Goal: Information Seeking & Learning: Learn about a topic

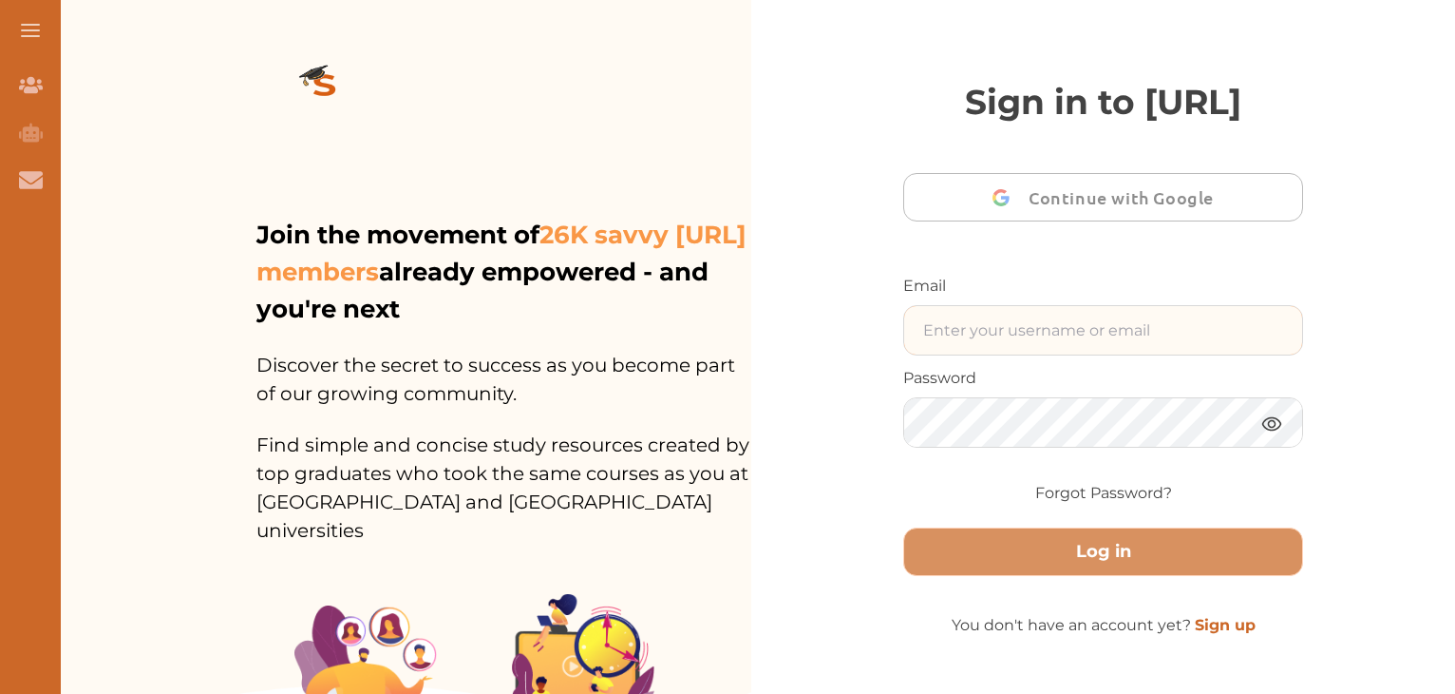
click at [989, 354] on input "text" at bounding box center [1103, 330] width 398 height 48
type input "sammyzulu@gmail.com"
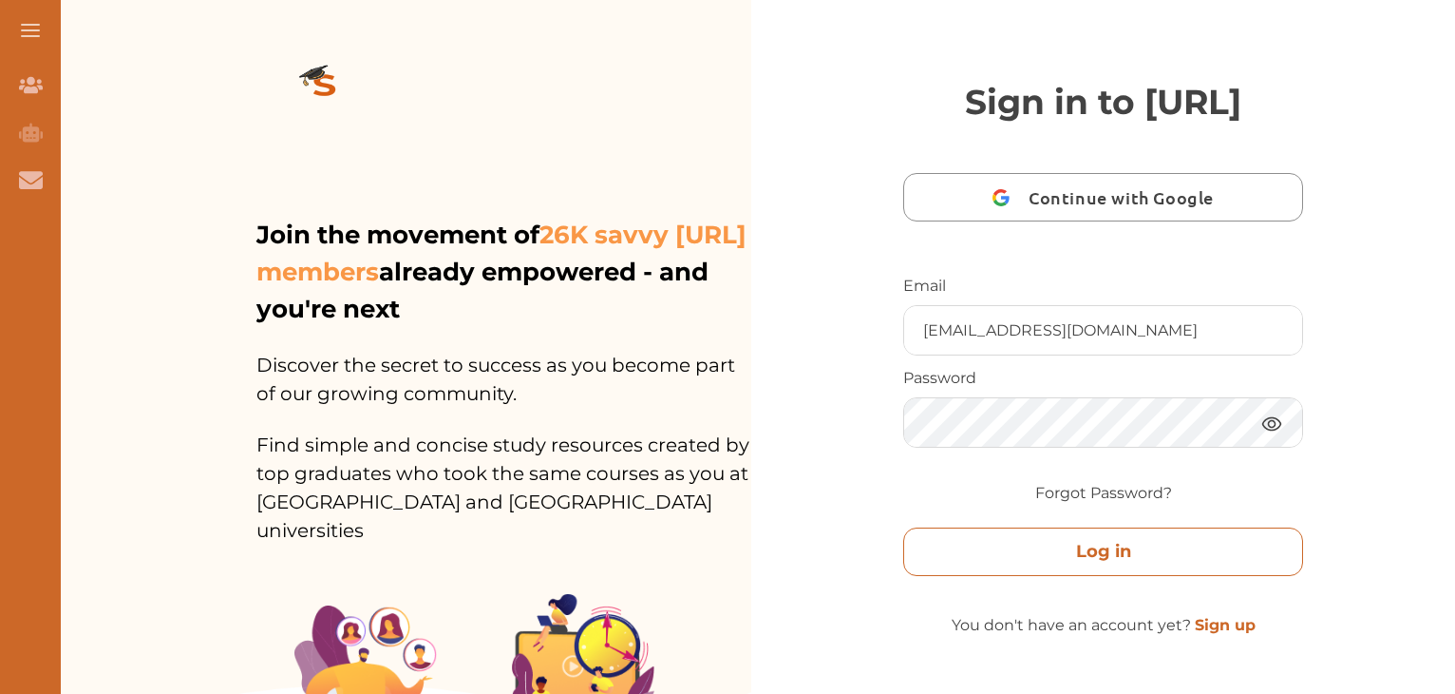
click at [1030, 576] on button "Log in" at bounding box center [1103, 551] width 400 height 48
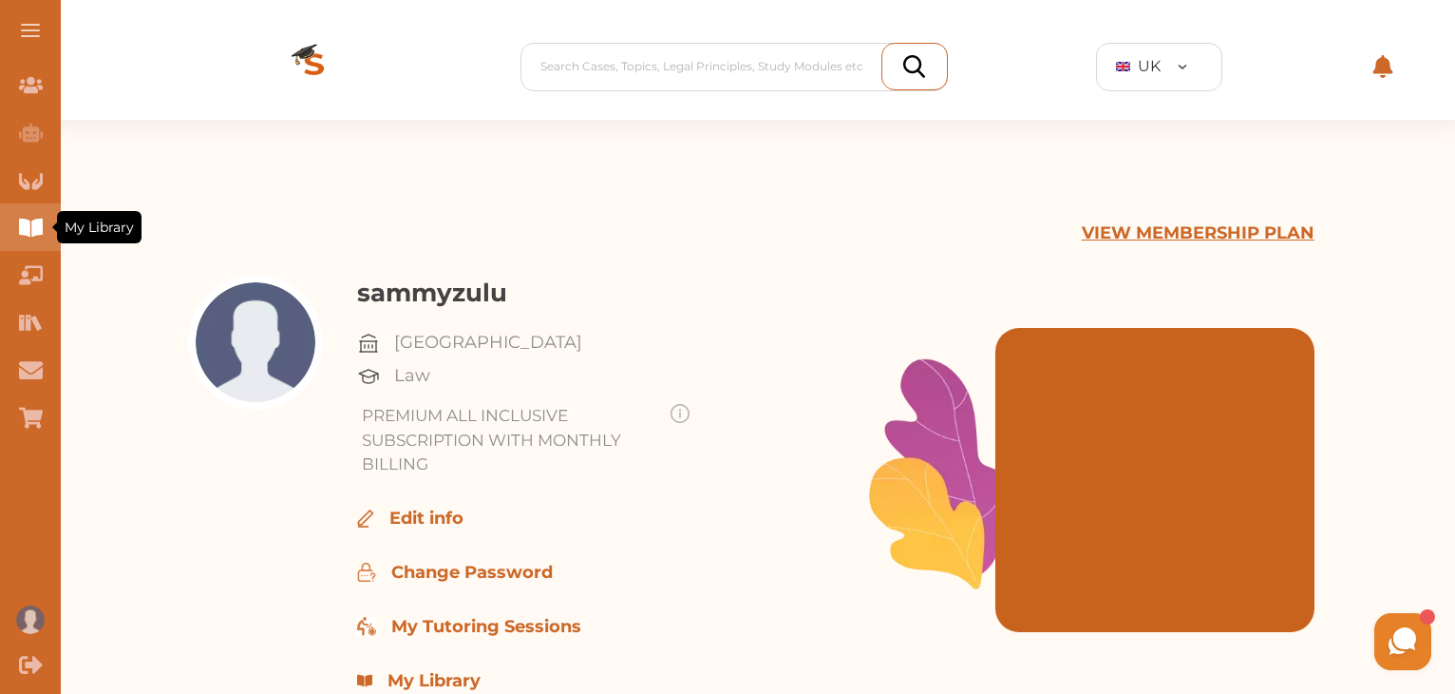
click at [32, 230] on icon "My Library" at bounding box center [30, 228] width 23 height 18
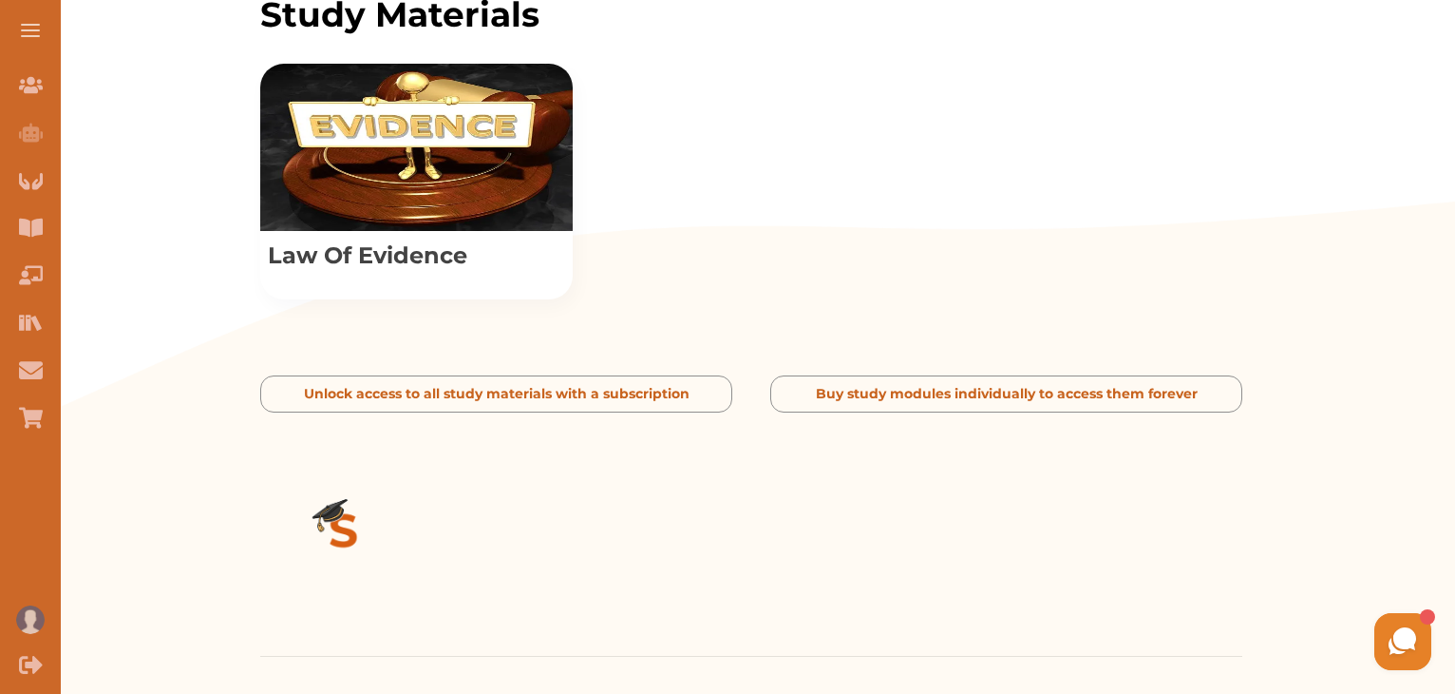
scroll to position [876, 0]
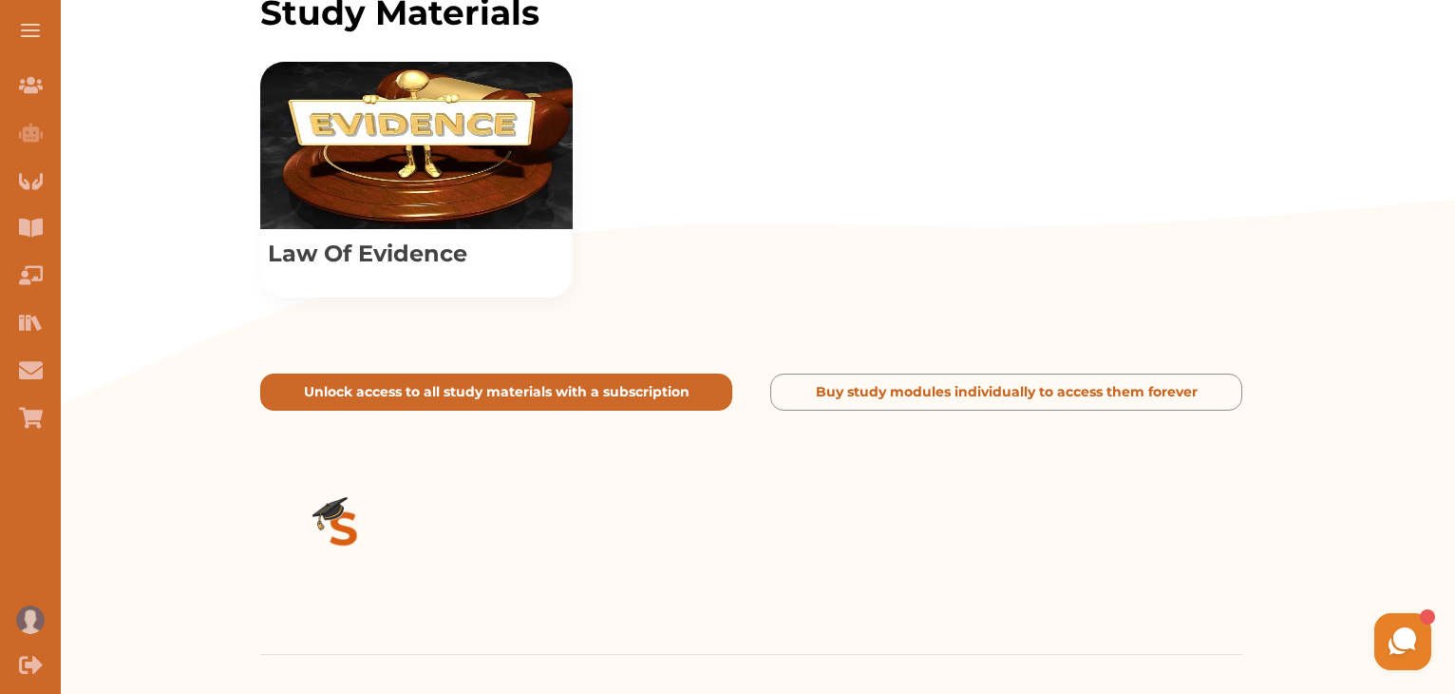
click at [451, 388] on p "Unlock access to all study materials with a subscription" at bounding box center [497, 392] width 386 height 20
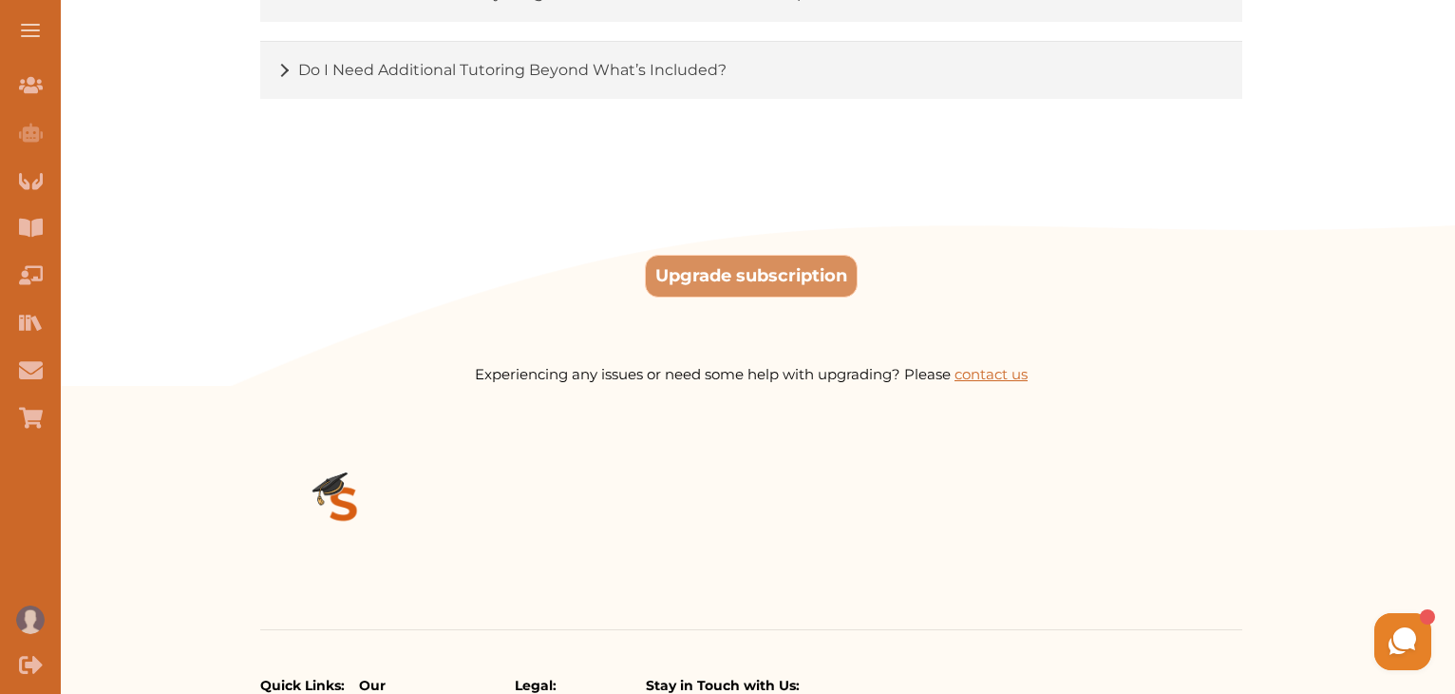
scroll to position [3159, 0]
click at [764, 293] on button "Upgrade subscription" at bounding box center [751, 278] width 213 height 43
click at [777, 299] on button "Upgrade subscription" at bounding box center [751, 278] width 213 height 43
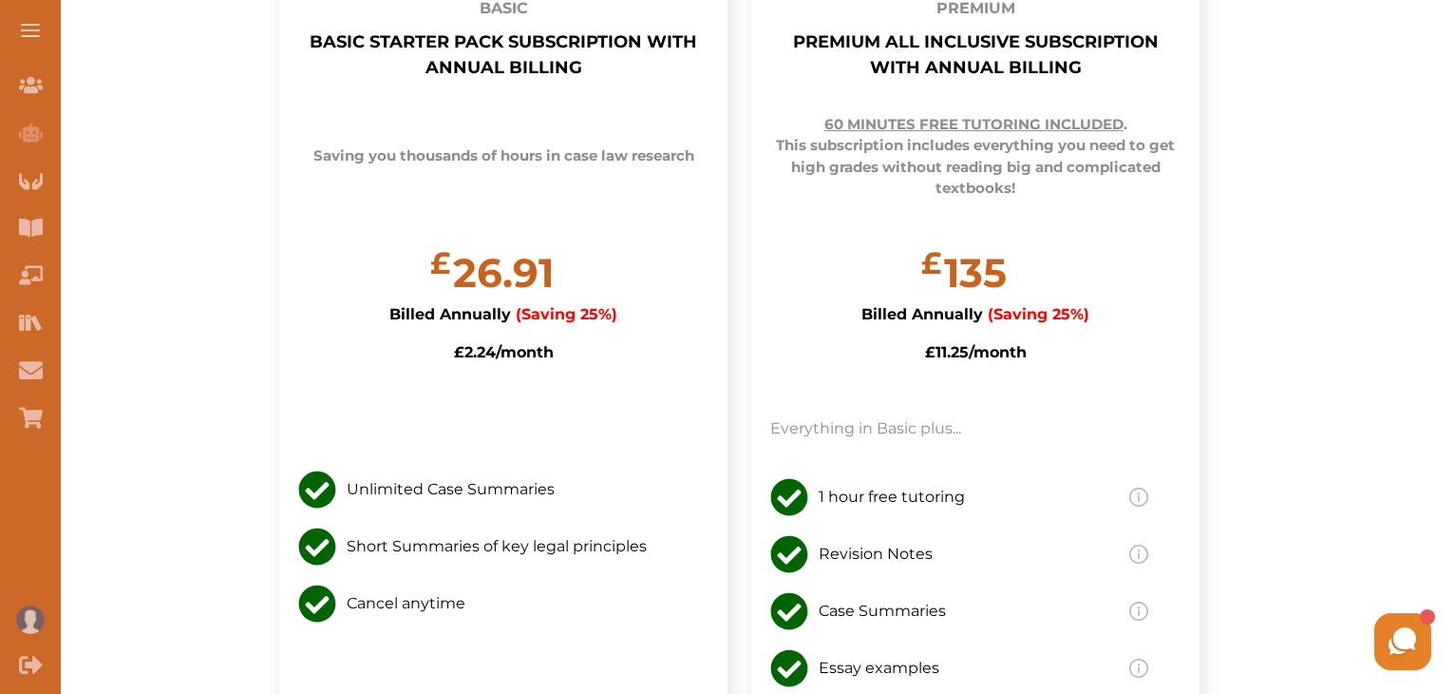
scroll to position [609, 0]
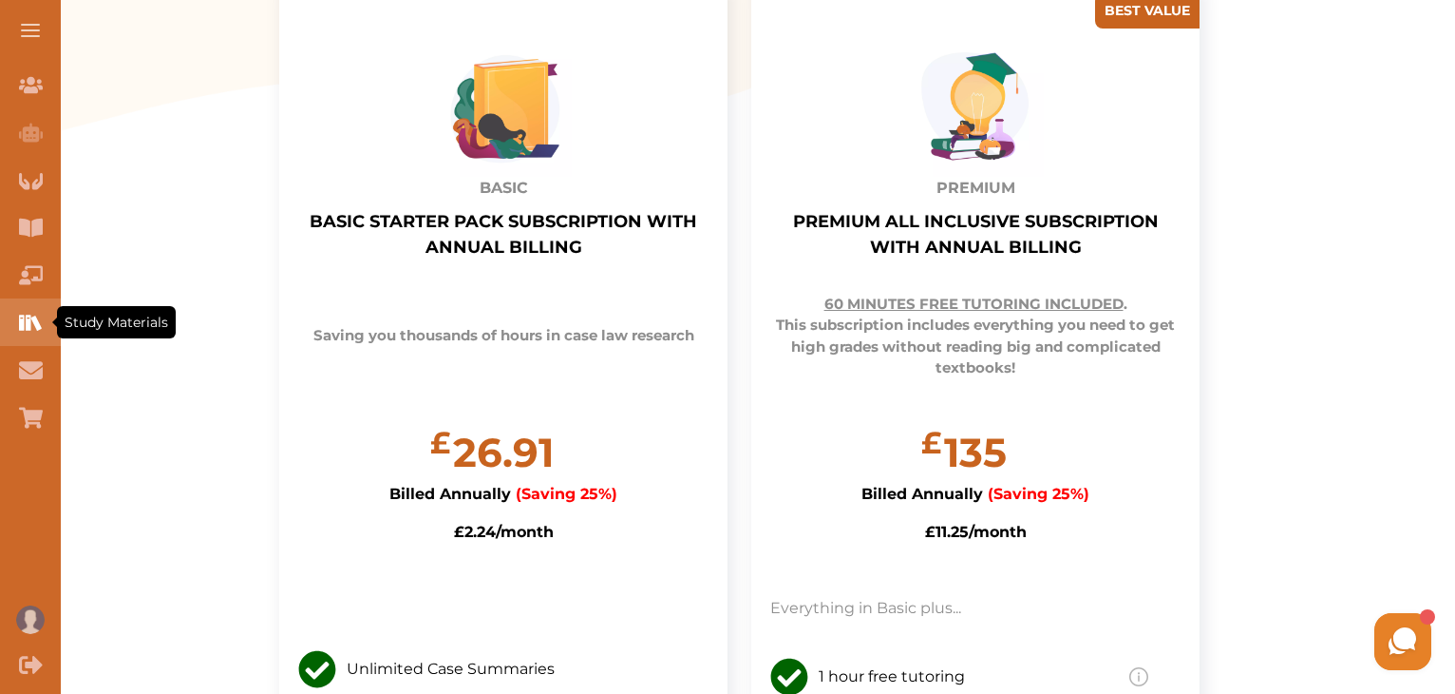
click at [39, 320] on icon "Study Materials" at bounding box center [31, 323] width 24 height 24
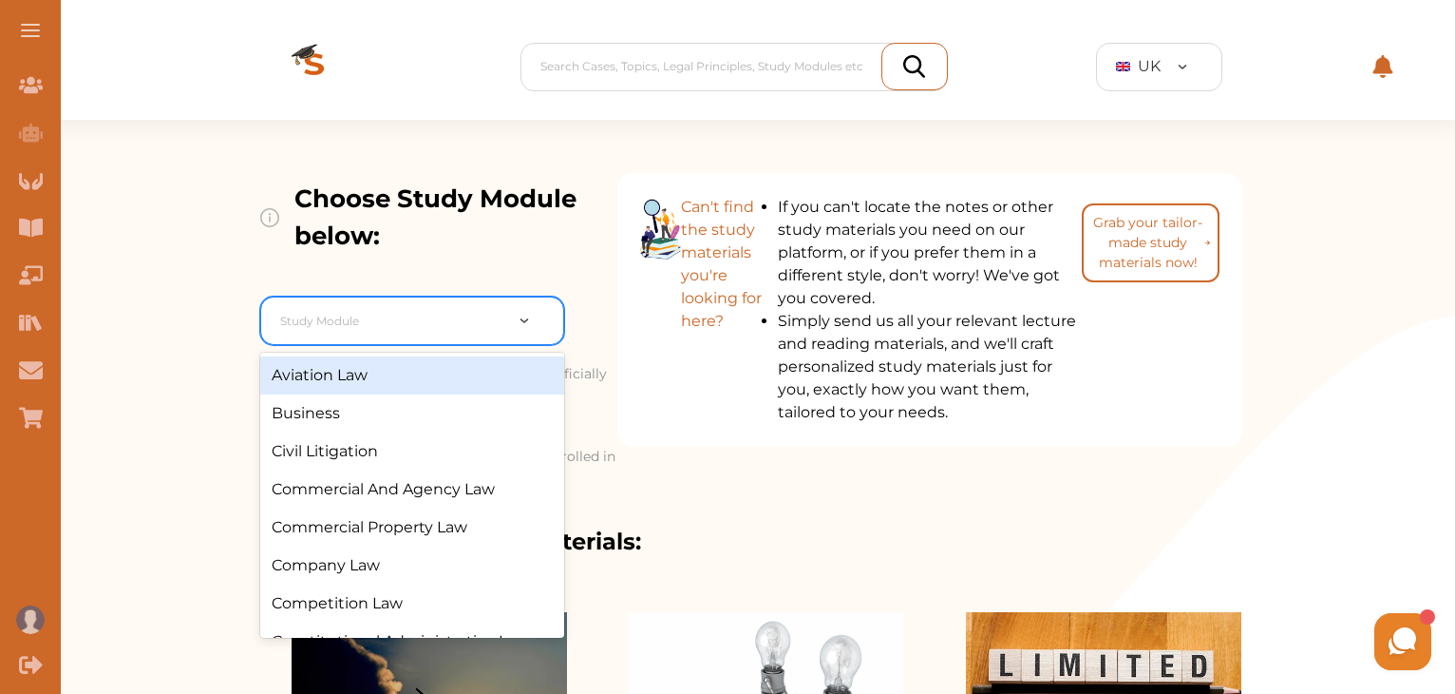
click at [523, 325] on div at bounding box center [537, 321] width 51 height 20
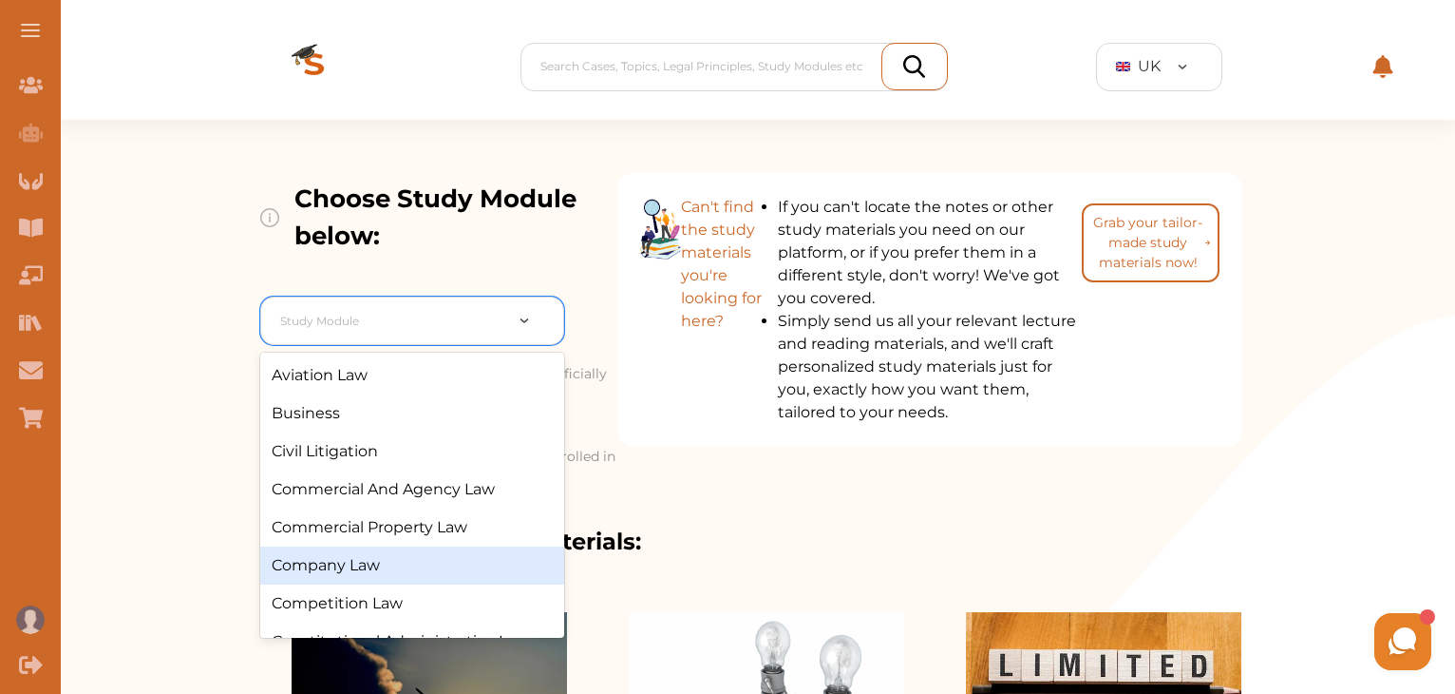
click at [353, 567] on div "Company Law" at bounding box center [412, 565] width 304 height 38
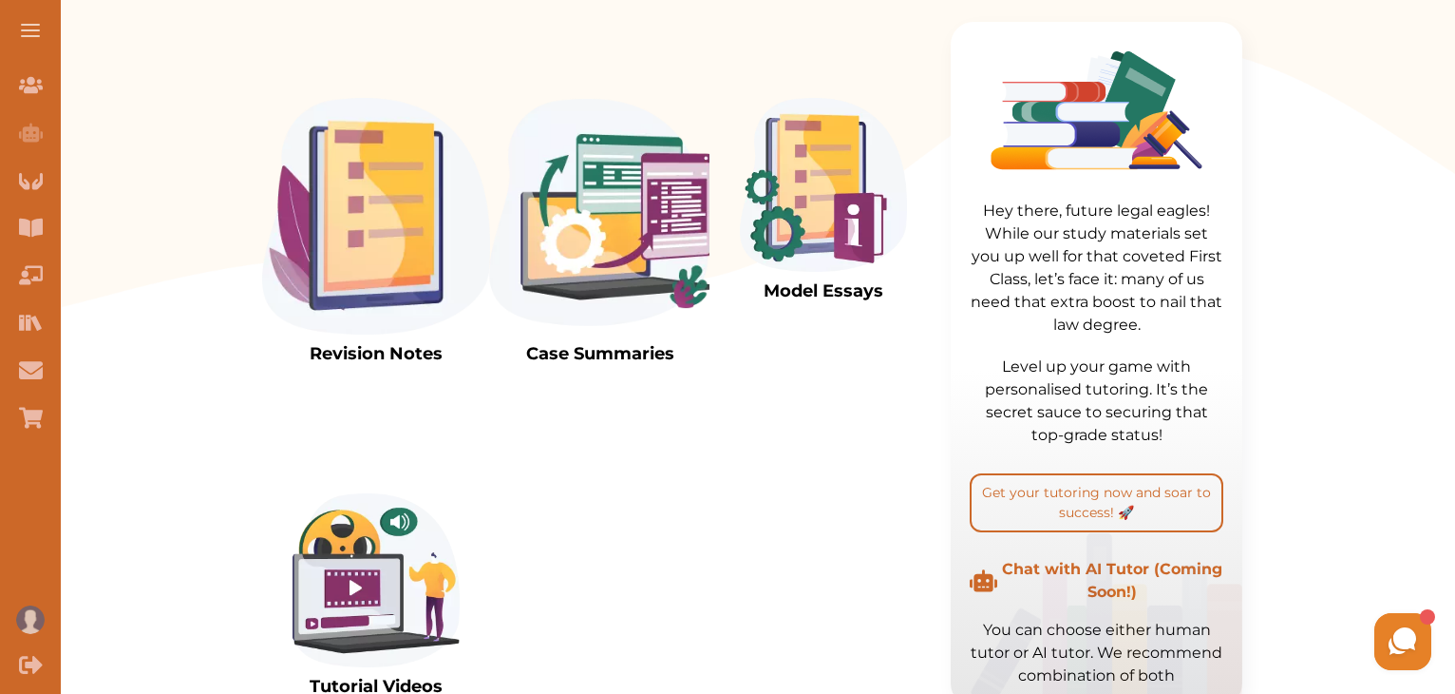
scroll to position [540, 0]
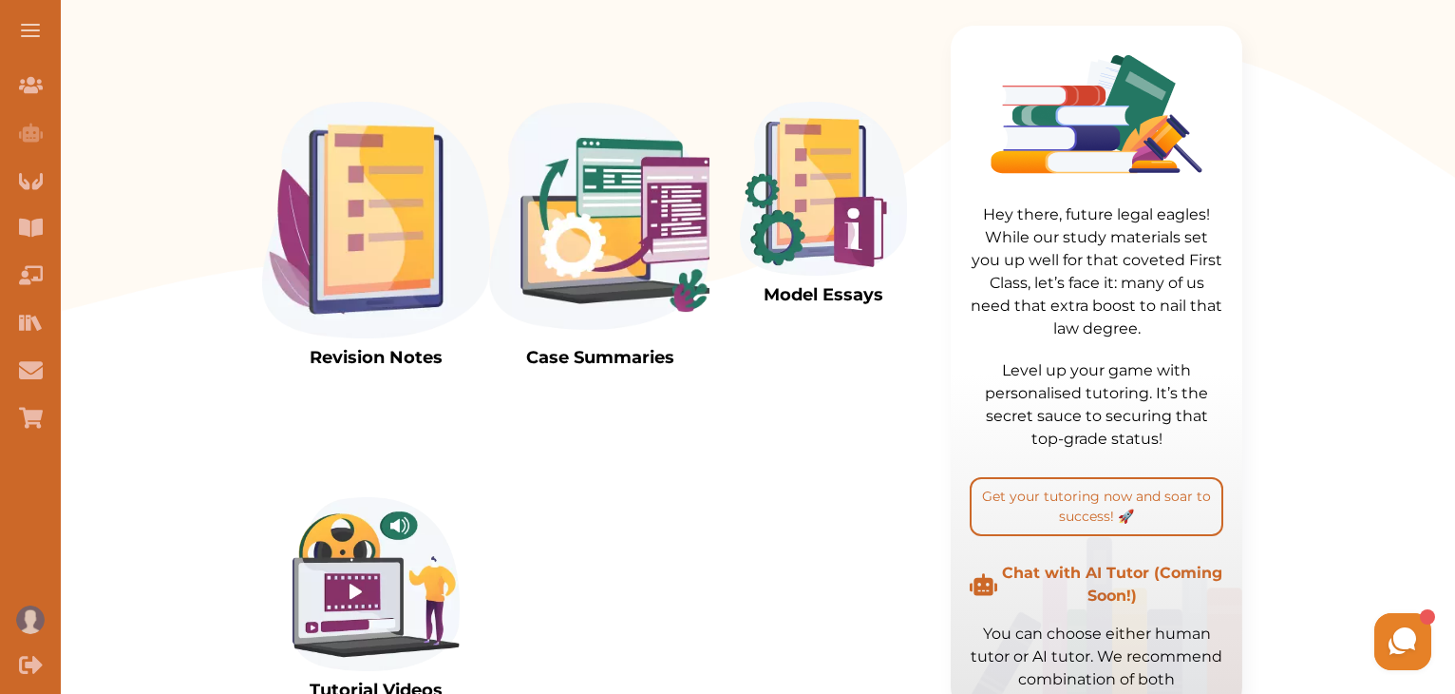
click at [604, 277] on img at bounding box center [600, 220] width 228 height 237
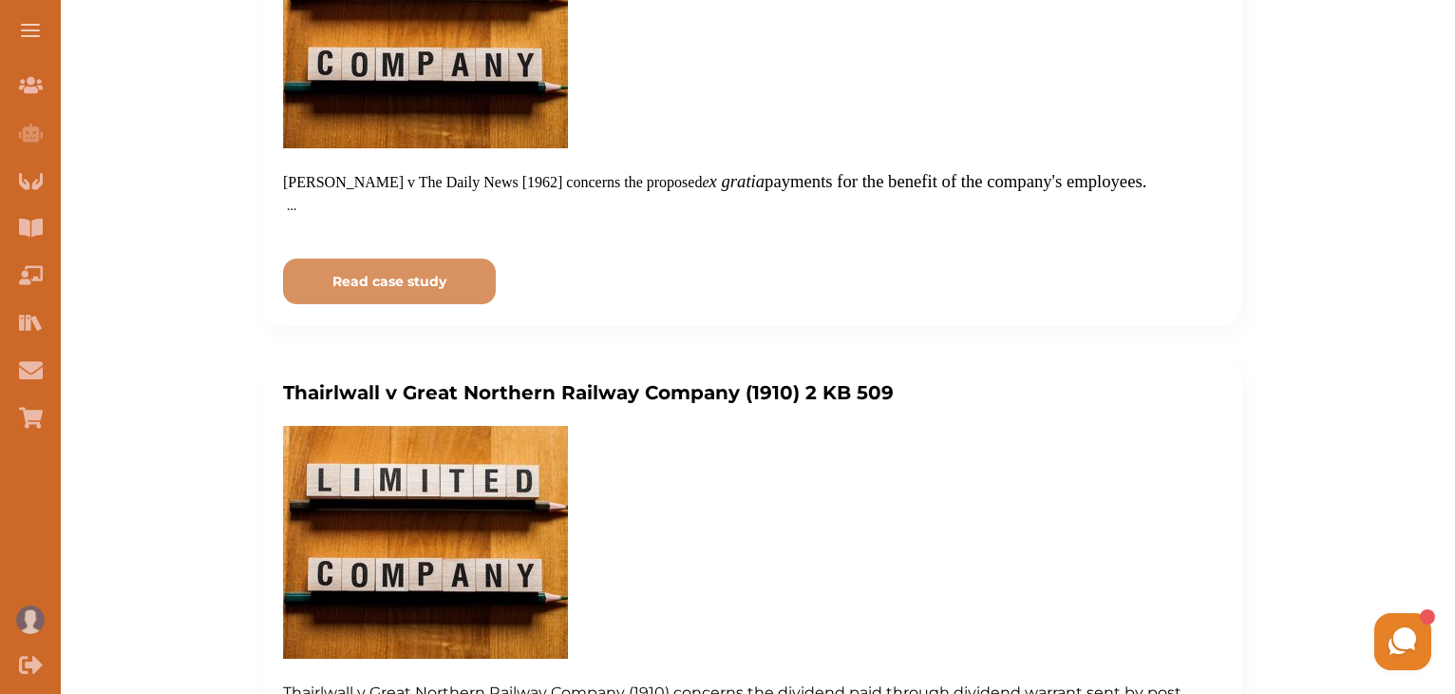
scroll to position [3686, 0]
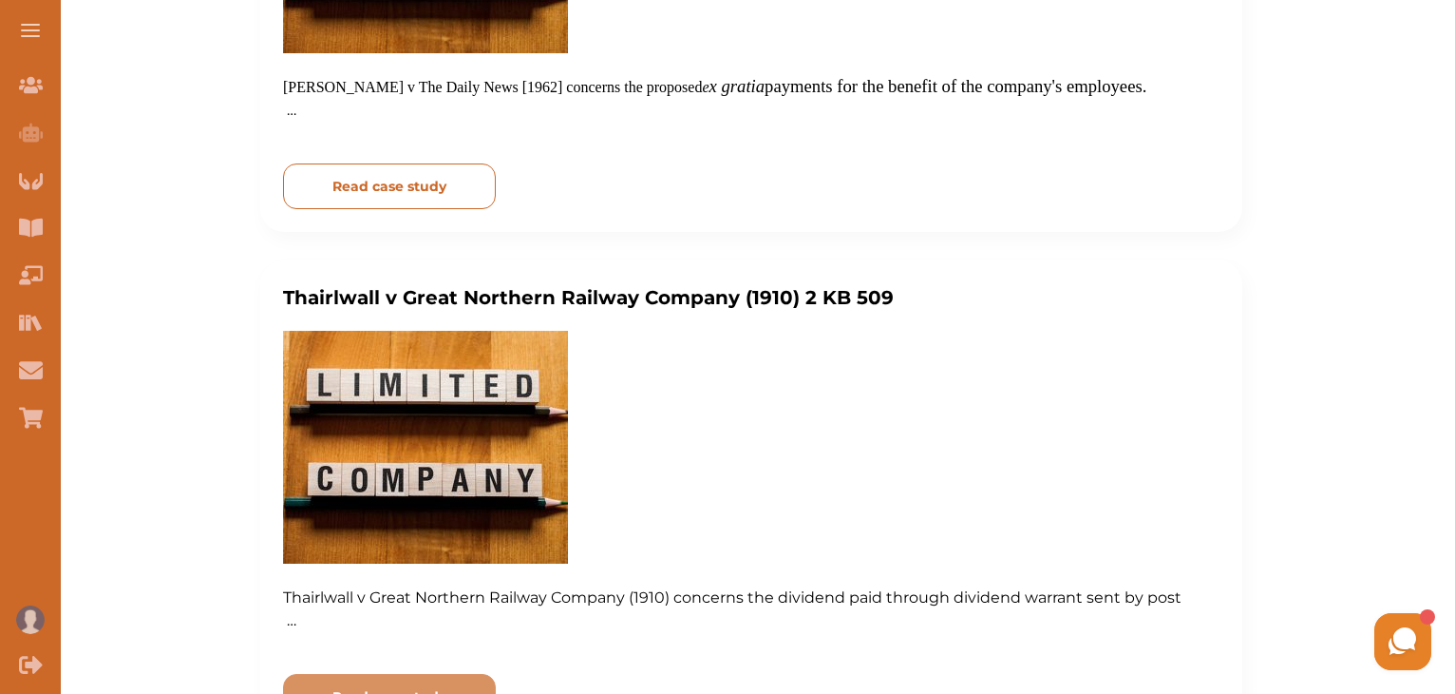
click at [409, 209] on button "Read case study" at bounding box center [389, 186] width 213 height 46
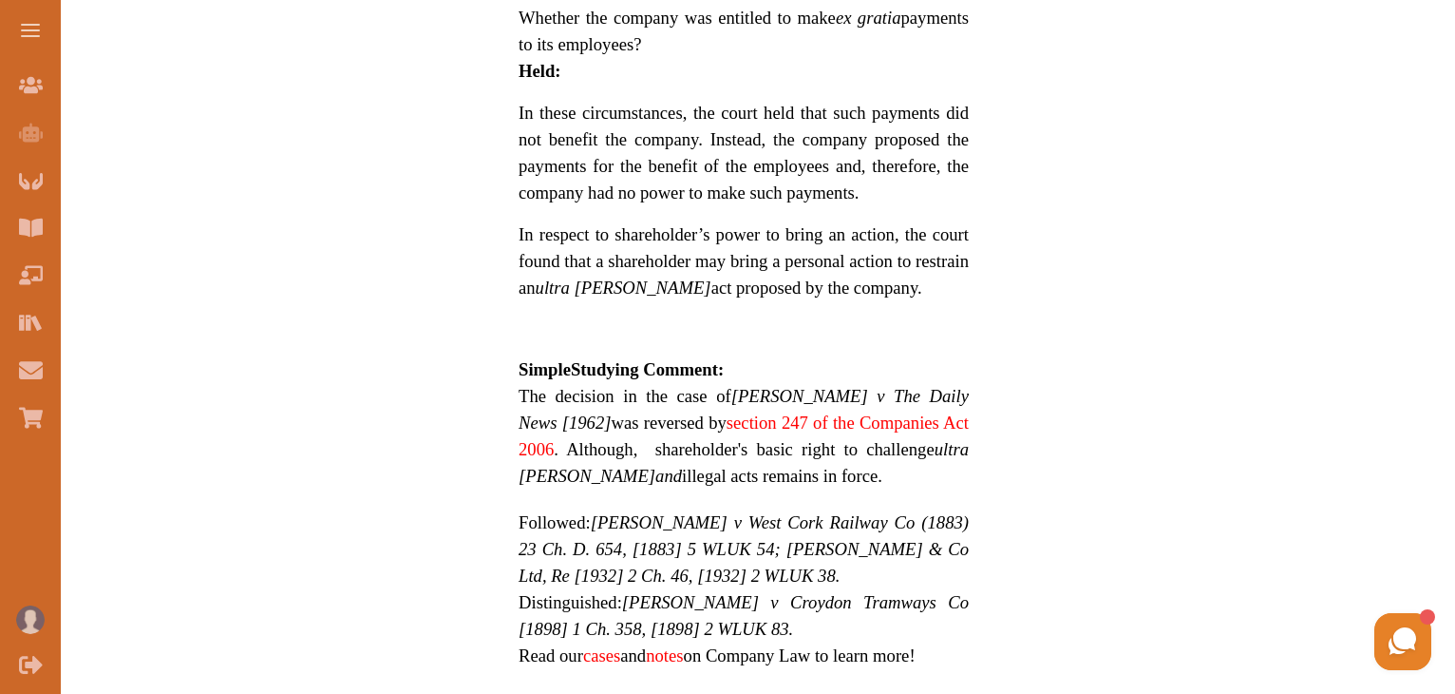
scroll to position [1208, 0]
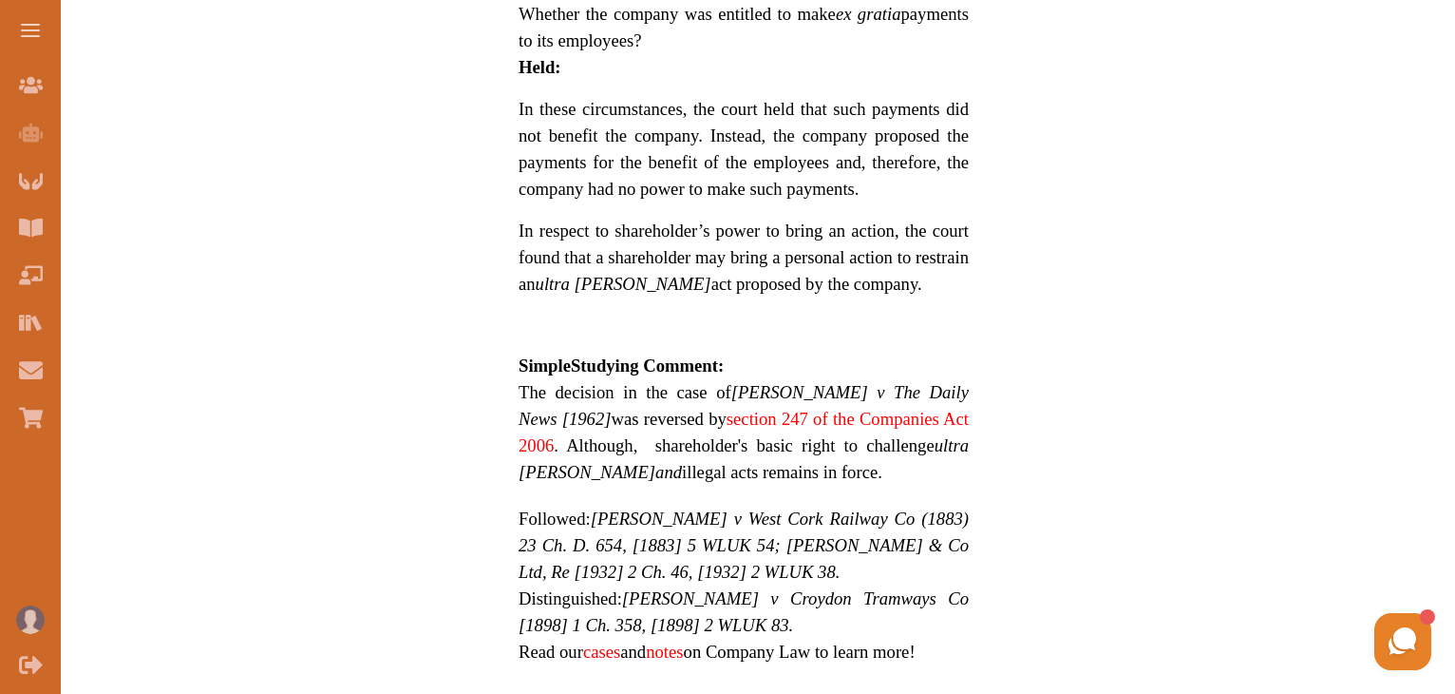
click at [680, 641] on link "notes" at bounding box center [664, 651] width 37 height 20
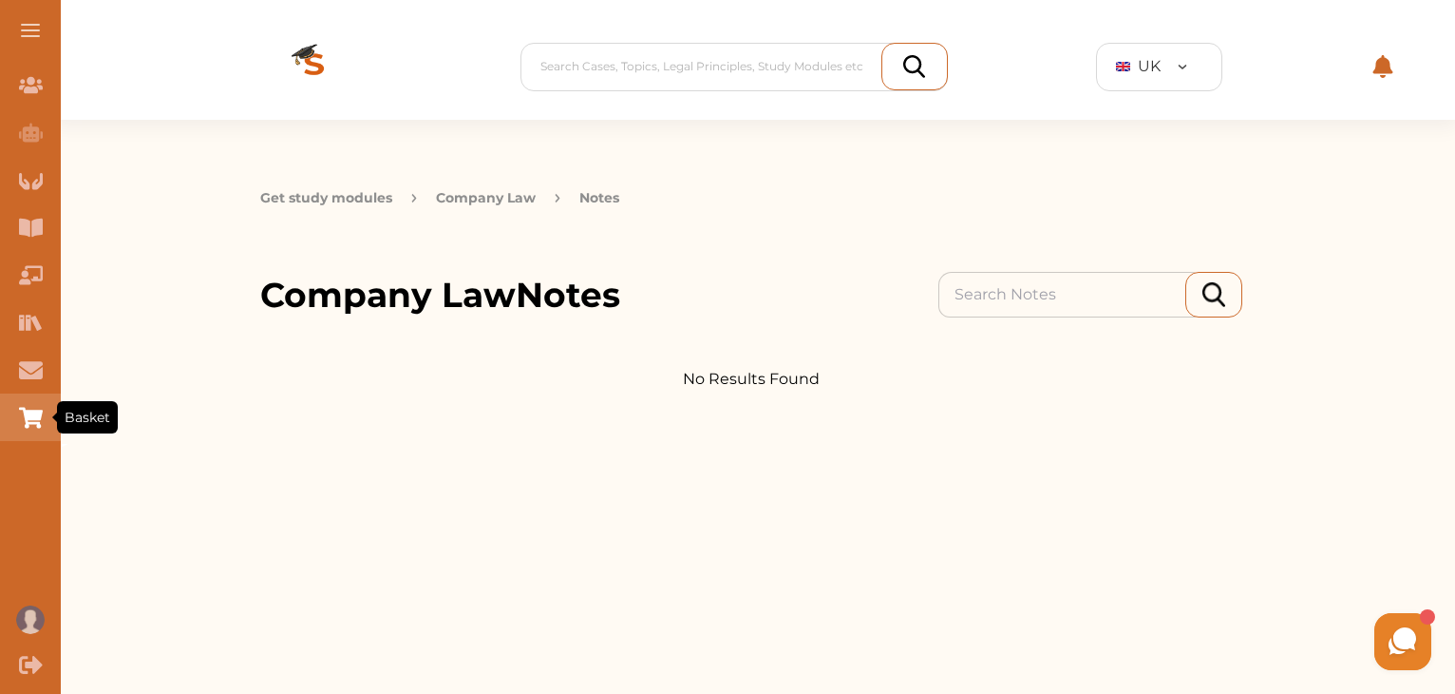
click at [30, 409] on icon "Basket" at bounding box center [31, 418] width 24 height 24
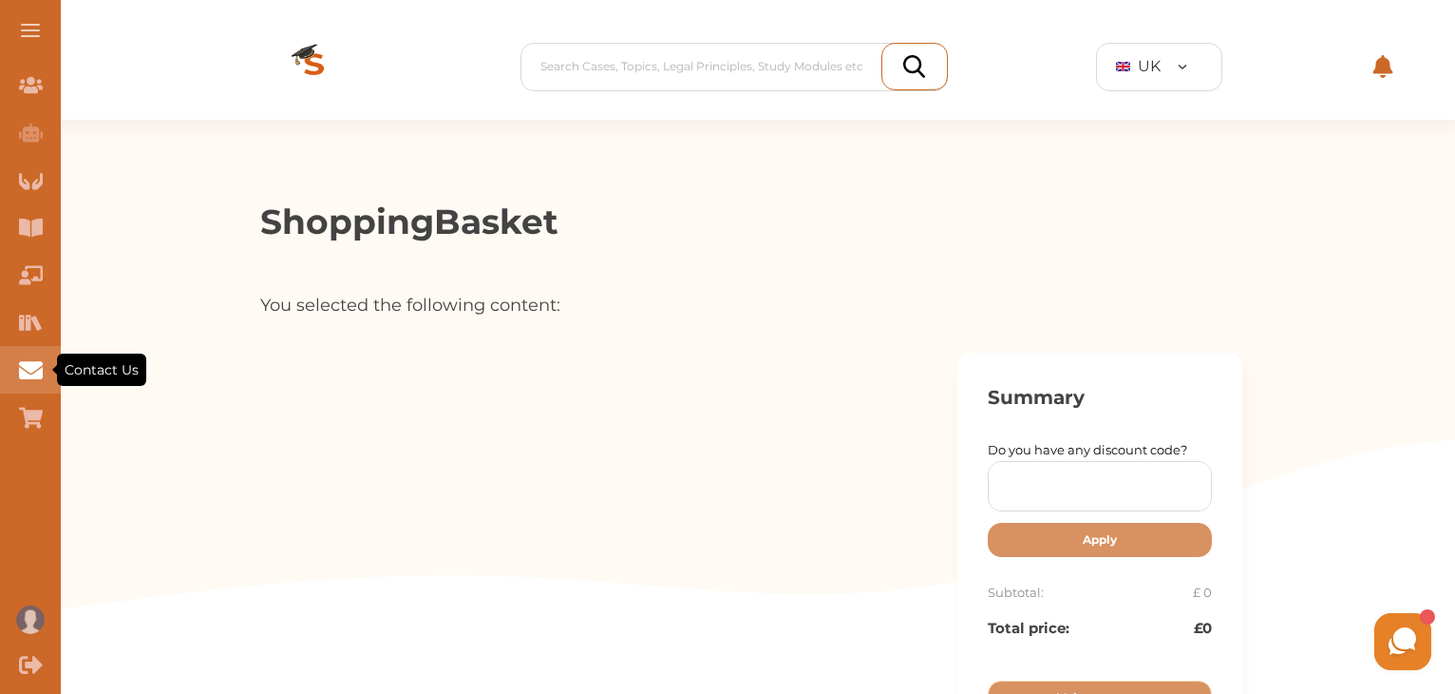
click at [29, 361] on icon "Contact Us" at bounding box center [31, 369] width 24 height 17
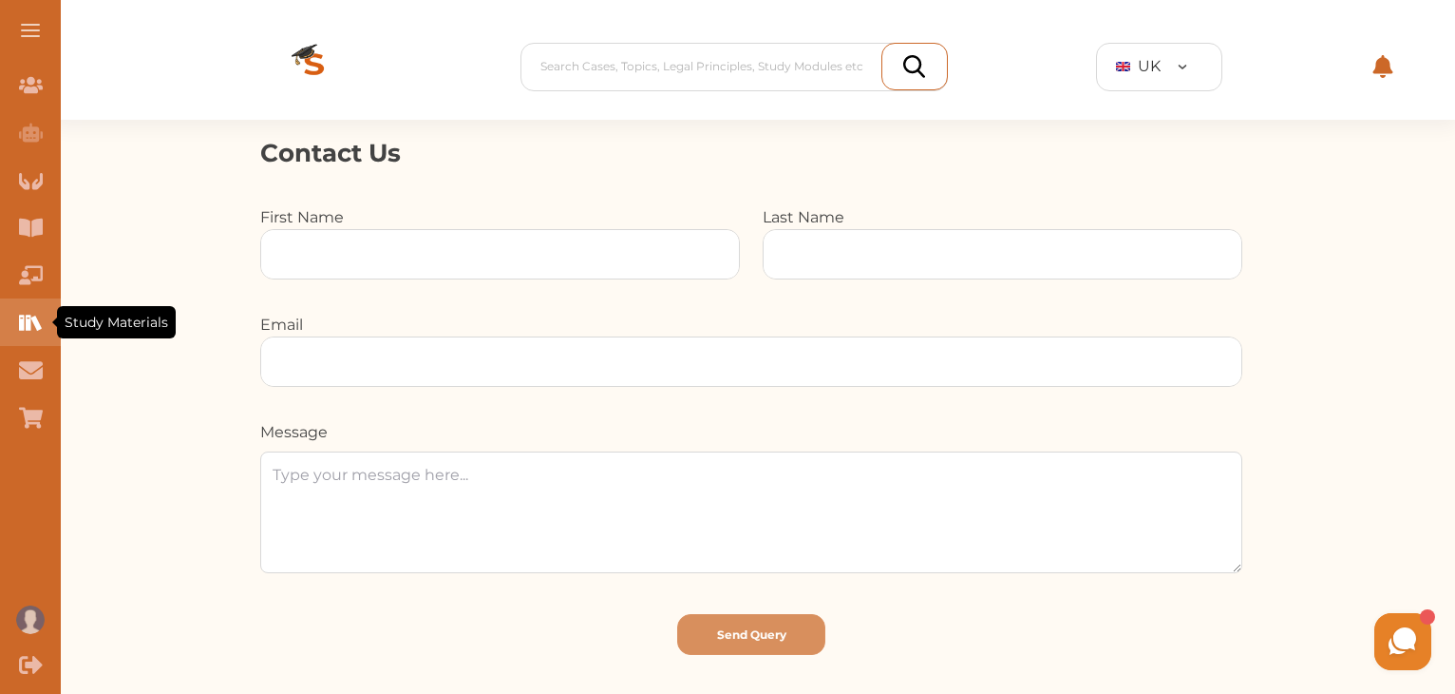
click at [27, 325] on icon "Study Materials" at bounding box center [28, 321] width 5 height 15
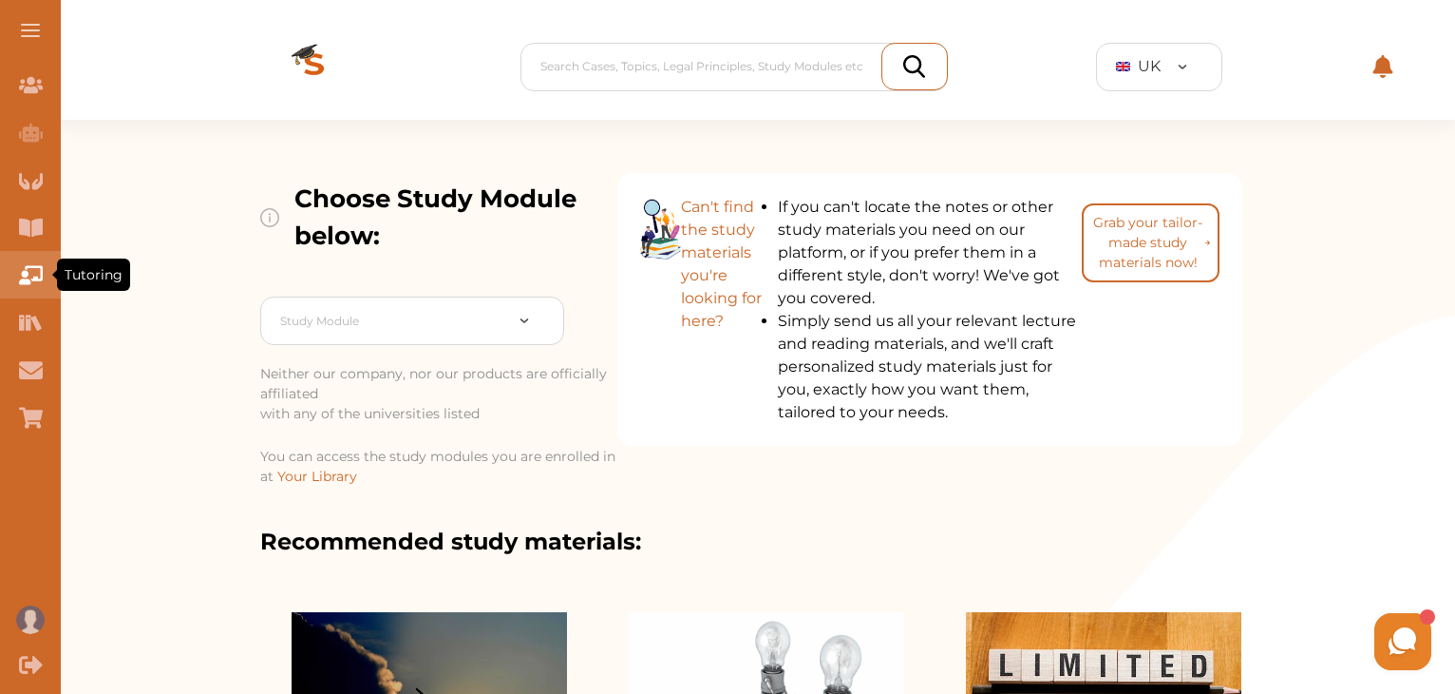
click at [27, 270] on icon "Tutoring" at bounding box center [31, 275] width 24 height 24
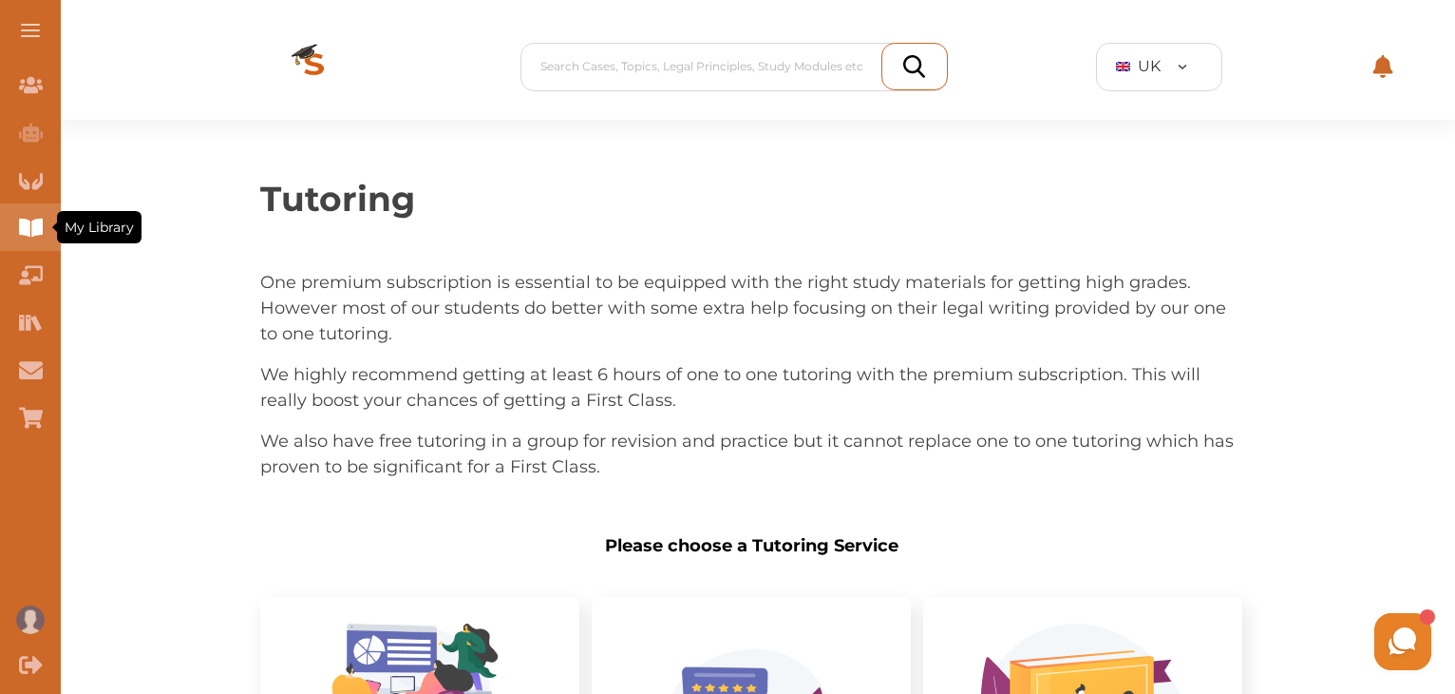
click at [30, 221] on icon "My Library" at bounding box center [31, 228] width 24 height 24
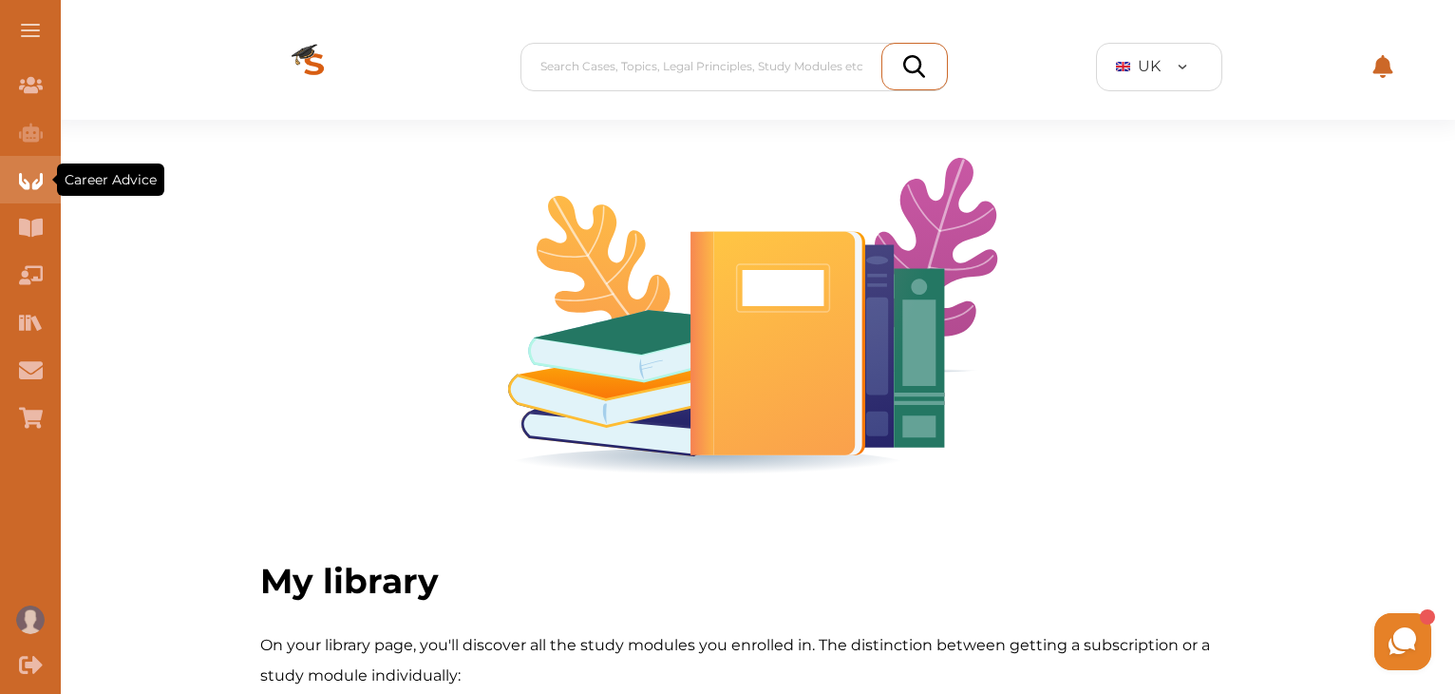
click at [29, 199] on div "Career Advice" at bounding box center [30, 180] width 61 height 48
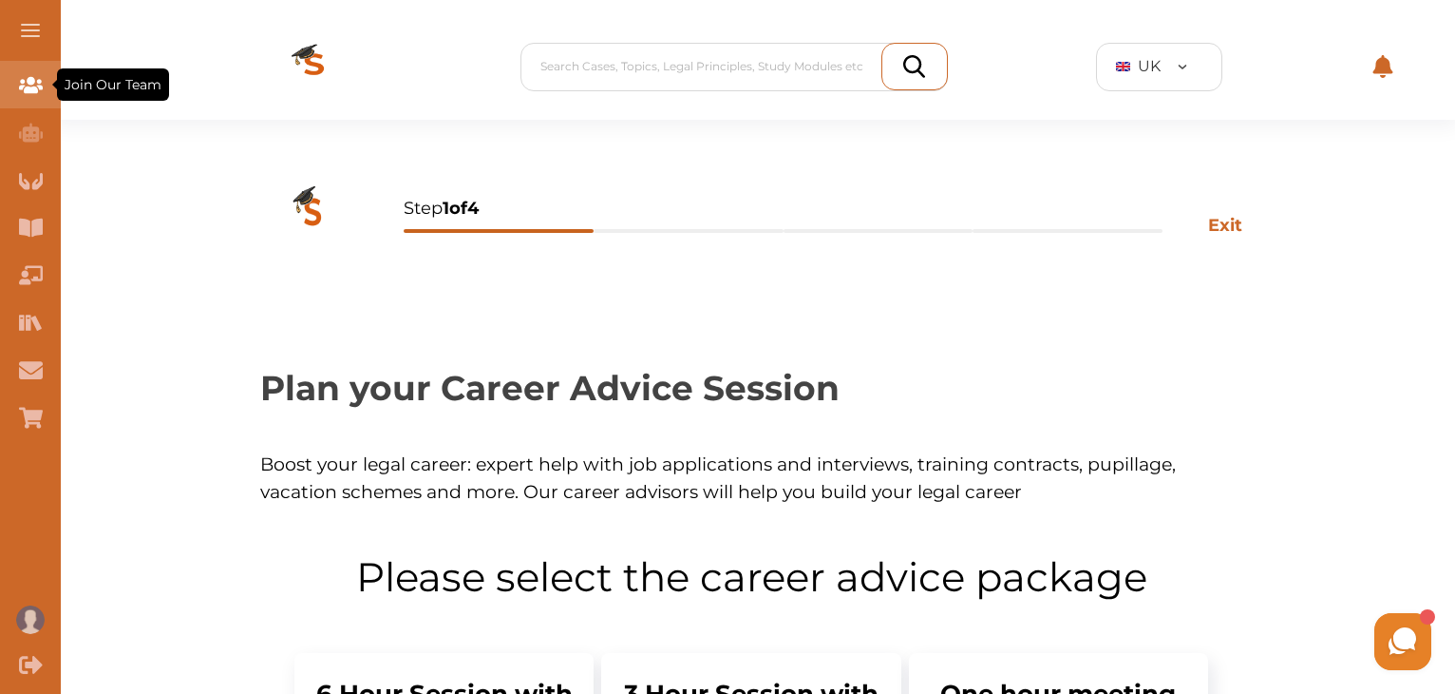
click at [29, 96] on icon "Join Our Team" at bounding box center [31, 85] width 24 height 24
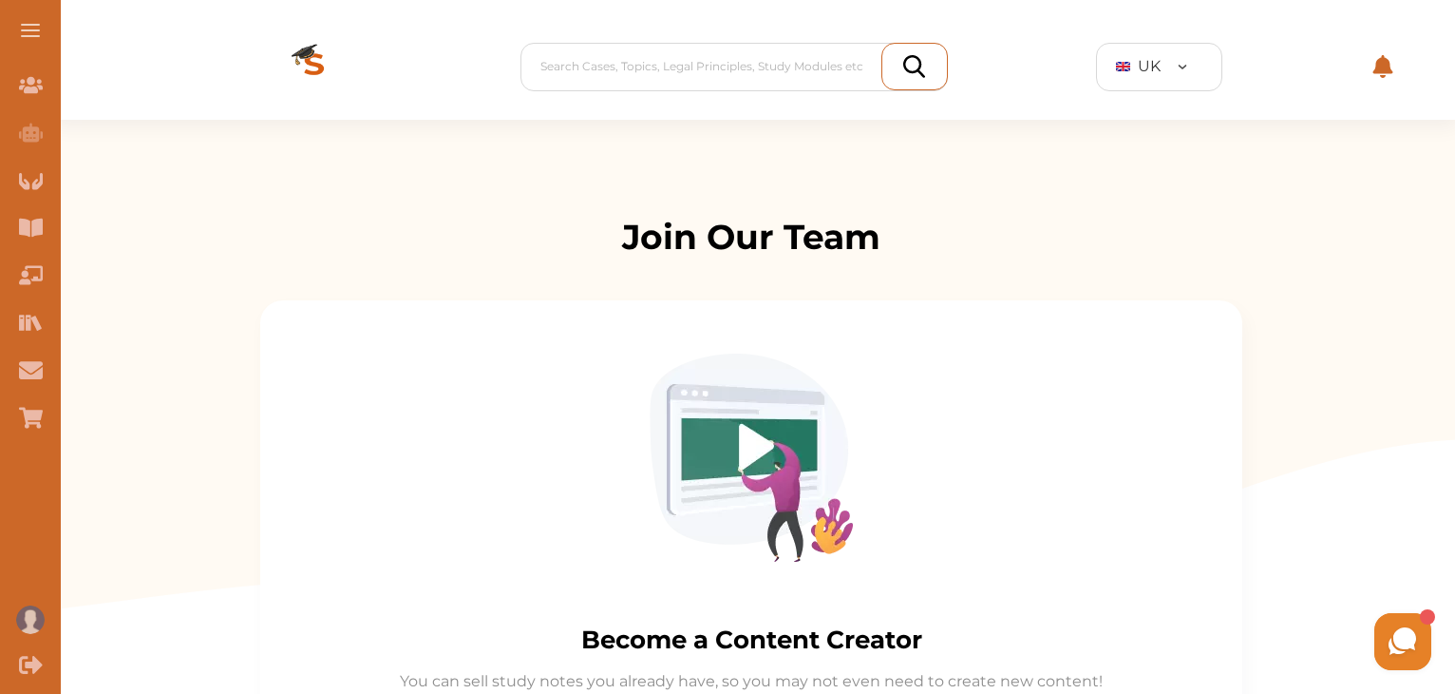
scroll to position [1108, 0]
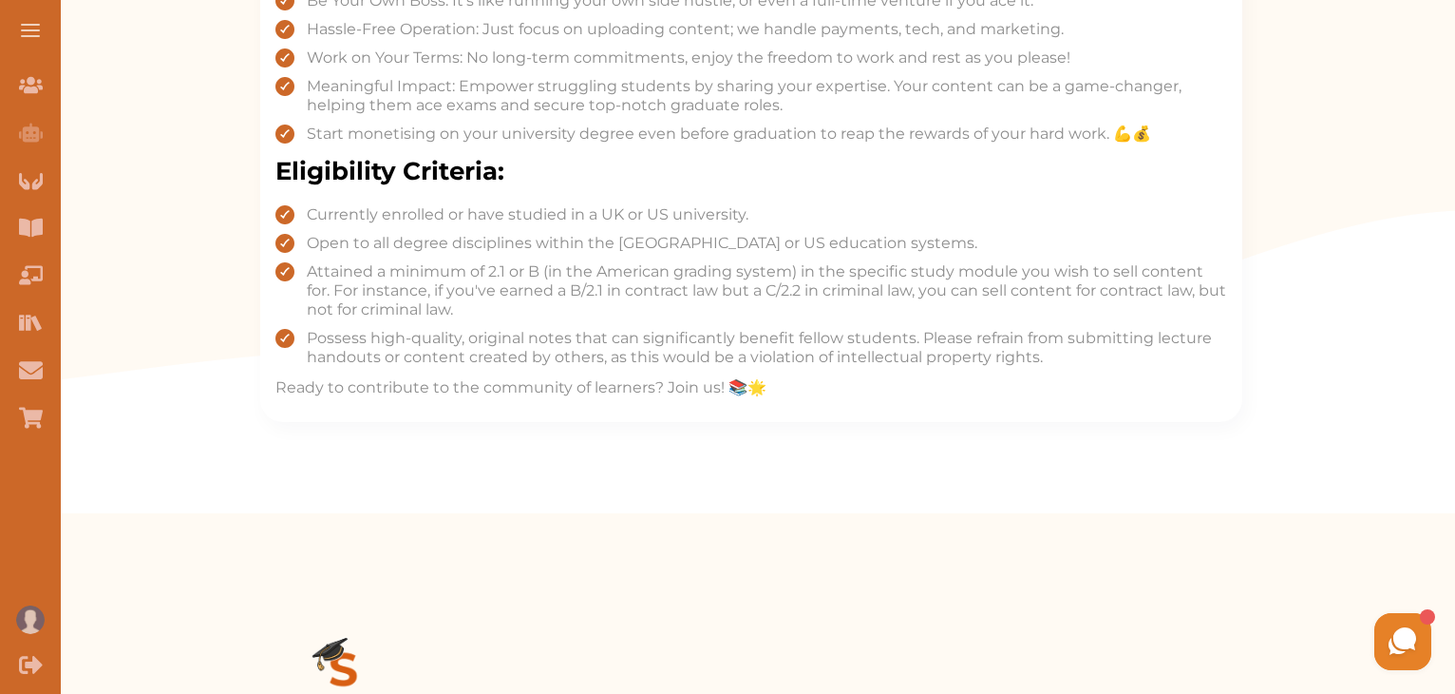
click at [29, 24] on span at bounding box center [30, 25] width 19 height 2
